Goal: Task Accomplishment & Management: Manage account settings

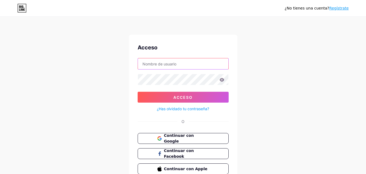
type input "[EMAIL_ADDRESS][DOMAIN_NAME]"
click at [175, 66] on input "[EMAIL_ADDRESS][DOMAIN_NAME]" at bounding box center [183, 63] width 91 height 11
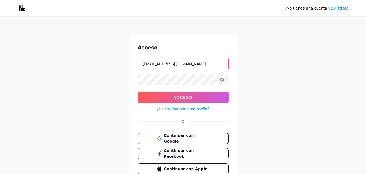
click at [175, 66] on input "[EMAIL_ADDRESS][DOMAIN_NAME]" at bounding box center [183, 63] width 91 height 11
click at [250, 56] on div "¿No tienes una cuenta? Regístrate Acceso [EMAIL_ADDRESS][DOMAIN_NAME] Acceso ¿H…" at bounding box center [183, 100] width 366 height 200
